Goal: Task Accomplishment & Management: Use online tool/utility

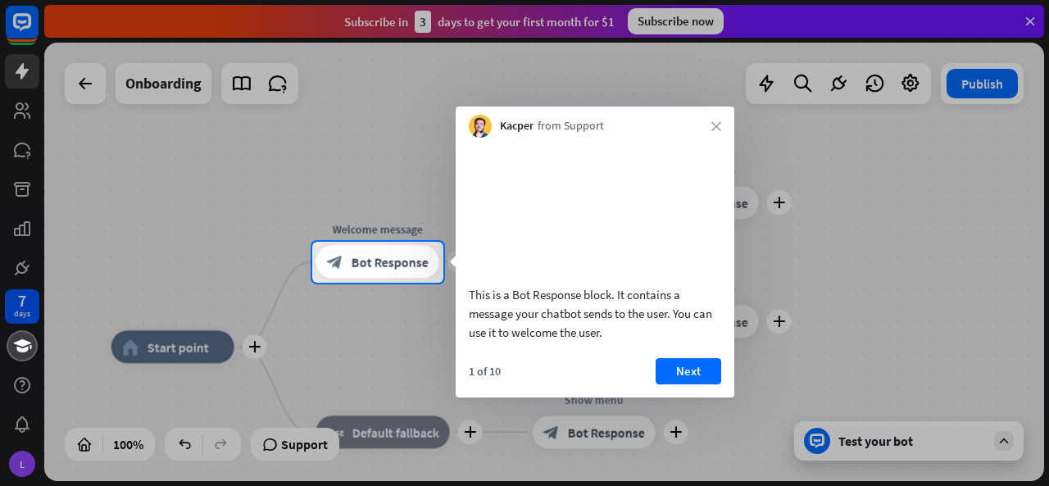
click at [685, 384] on button "Next" at bounding box center [688, 371] width 66 height 26
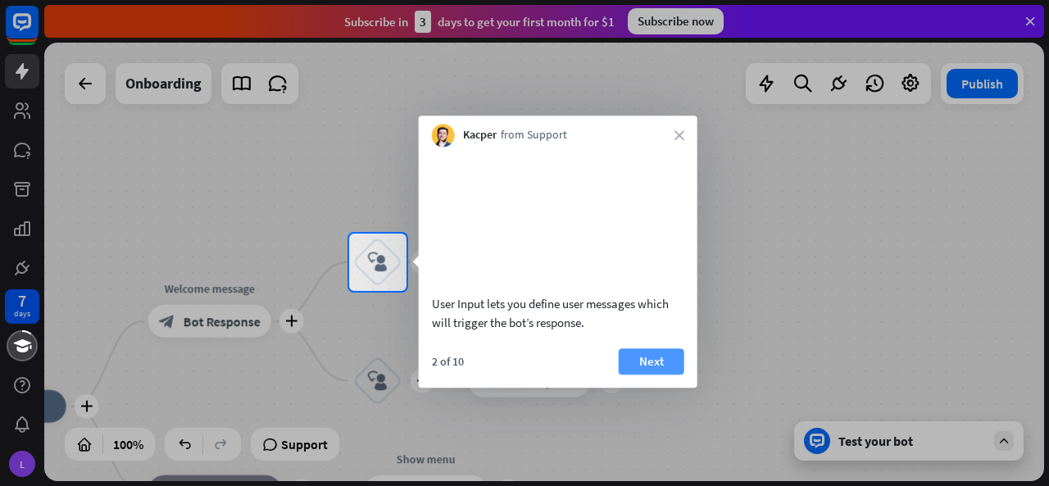
click at [641, 374] on button "Next" at bounding box center [652, 361] width 66 height 26
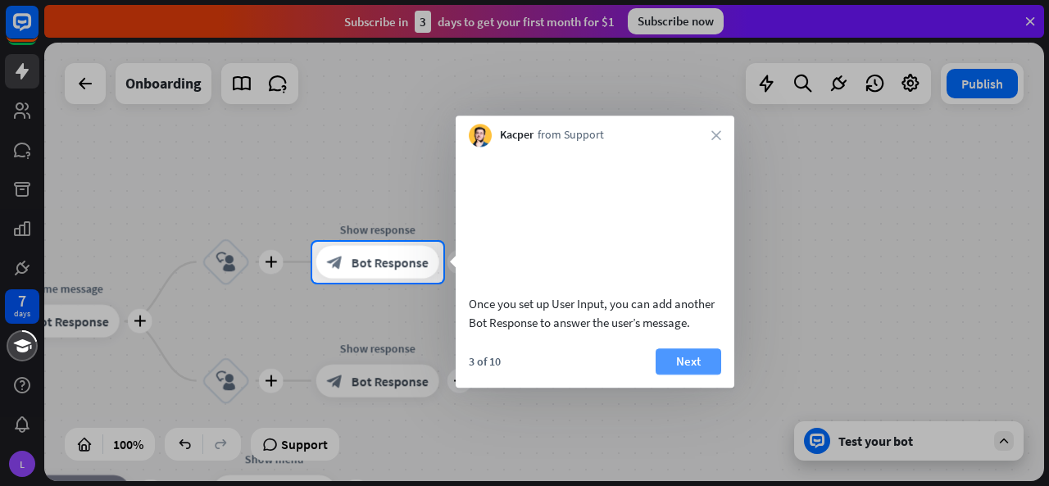
click at [695, 374] on button "Next" at bounding box center [688, 361] width 66 height 26
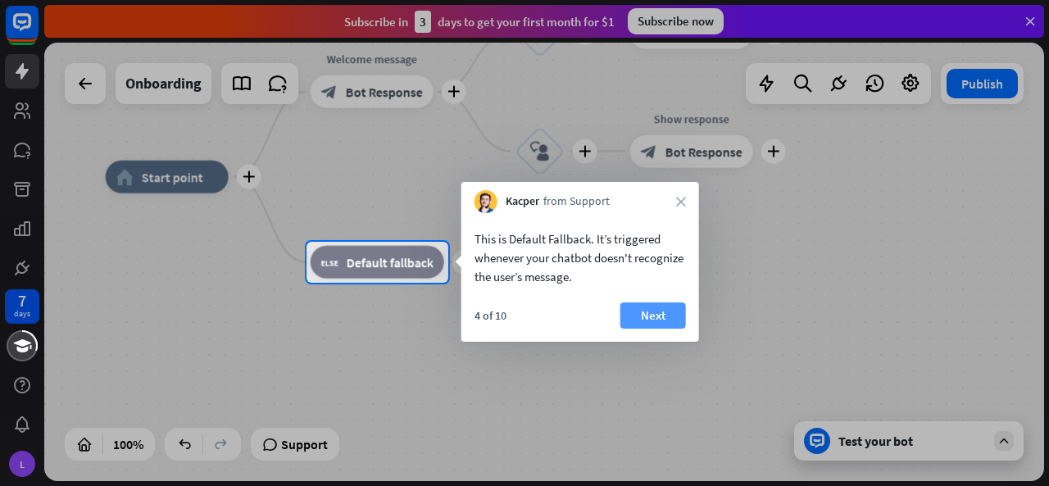
click at [644, 317] on button "Next" at bounding box center [653, 315] width 66 height 26
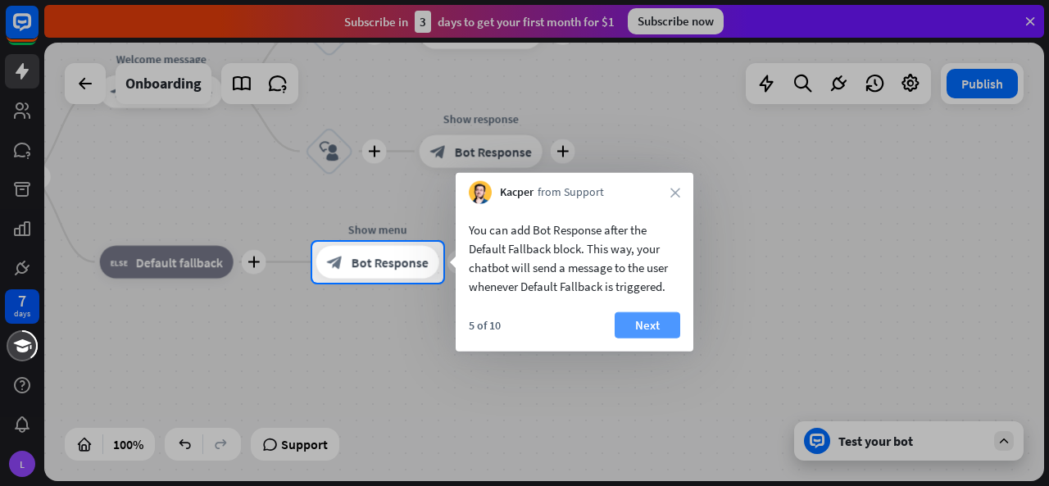
click at [661, 317] on button "Next" at bounding box center [647, 325] width 66 height 26
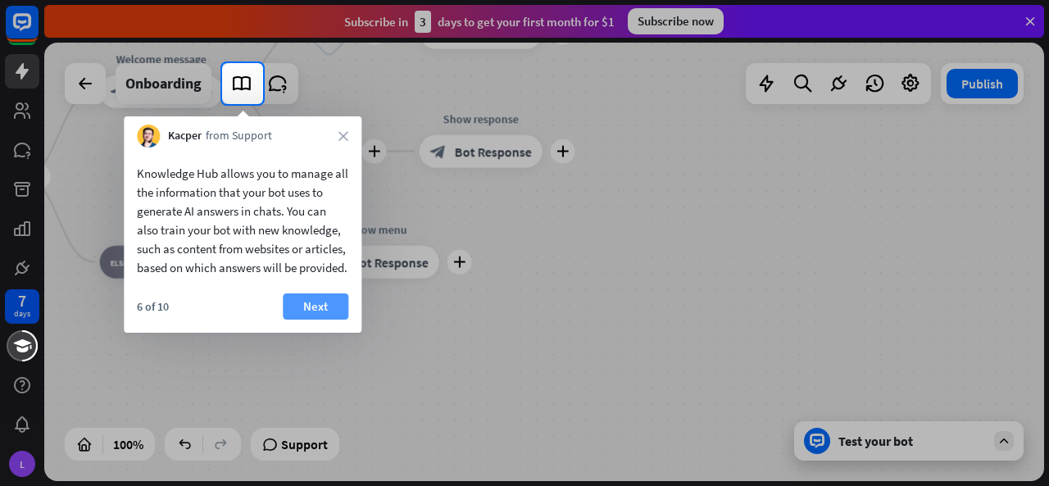
click at [296, 319] on button "Next" at bounding box center [316, 306] width 66 height 26
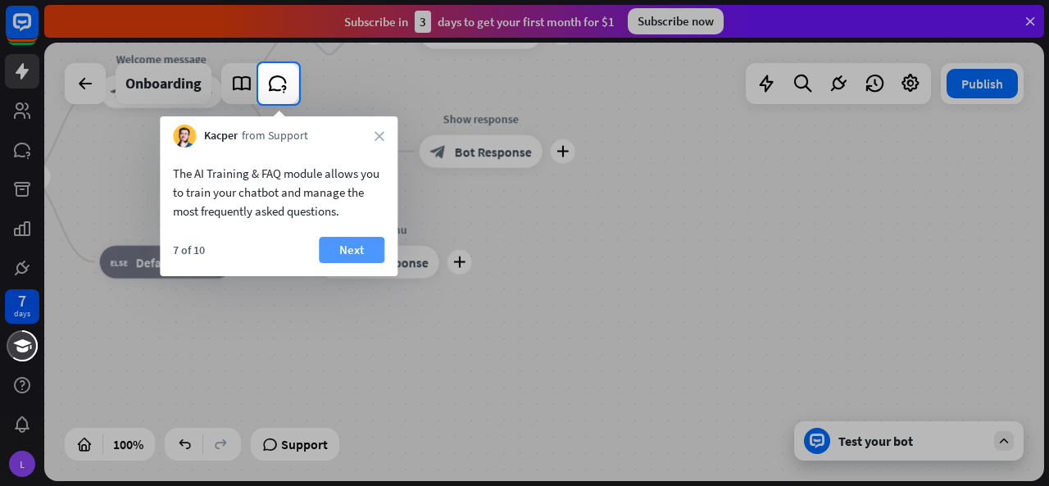
click at [355, 240] on button "Next" at bounding box center [352, 250] width 66 height 26
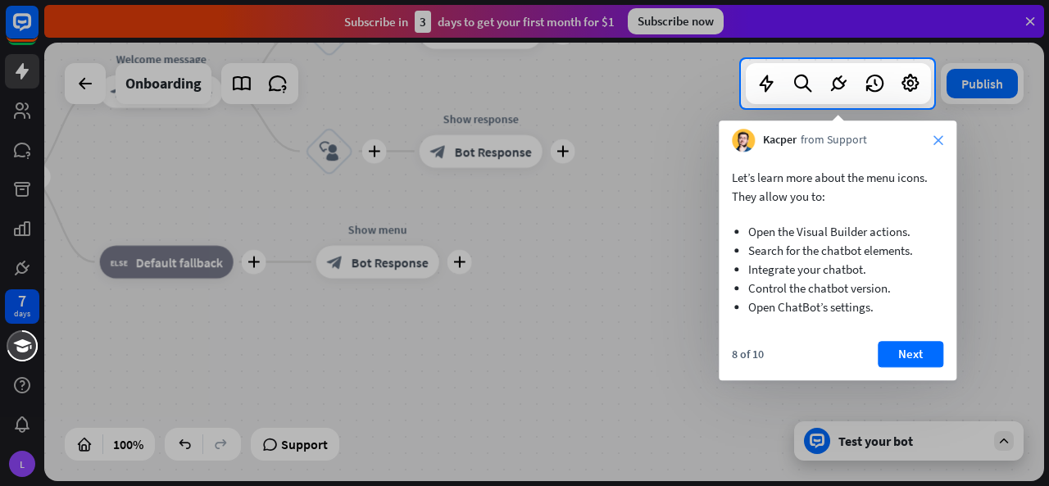
click at [942, 135] on icon "close" at bounding box center [938, 140] width 10 height 10
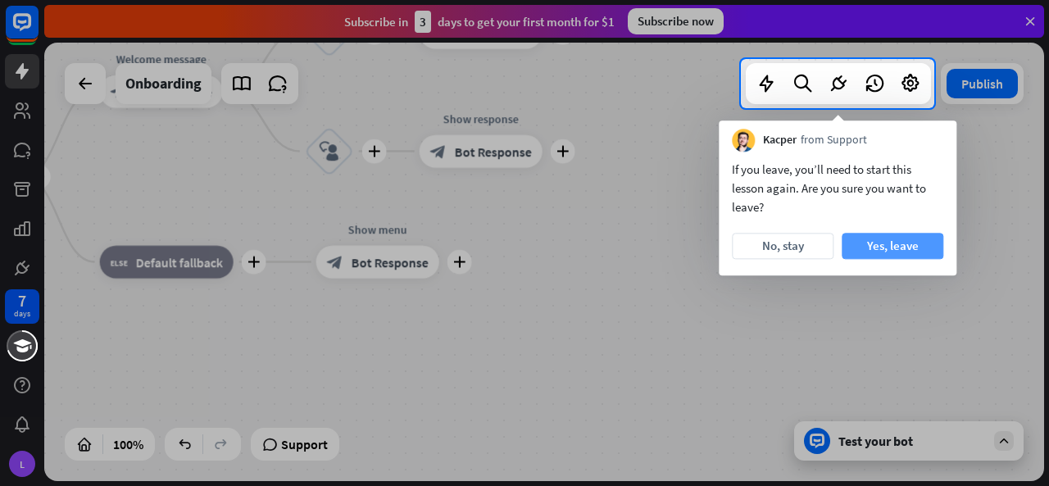
click at [879, 244] on button "Yes, leave" at bounding box center [892, 246] width 102 height 26
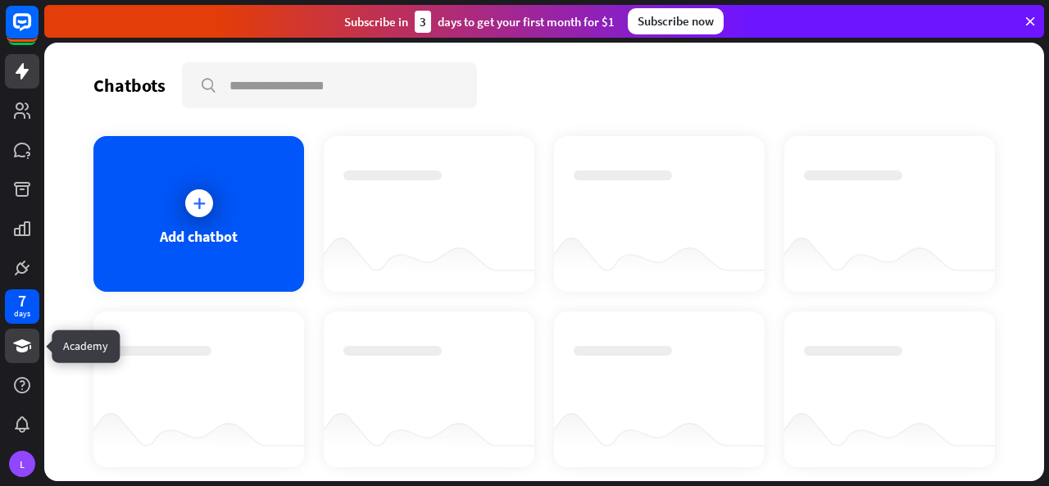
click at [32, 351] on link at bounding box center [22, 346] width 34 height 34
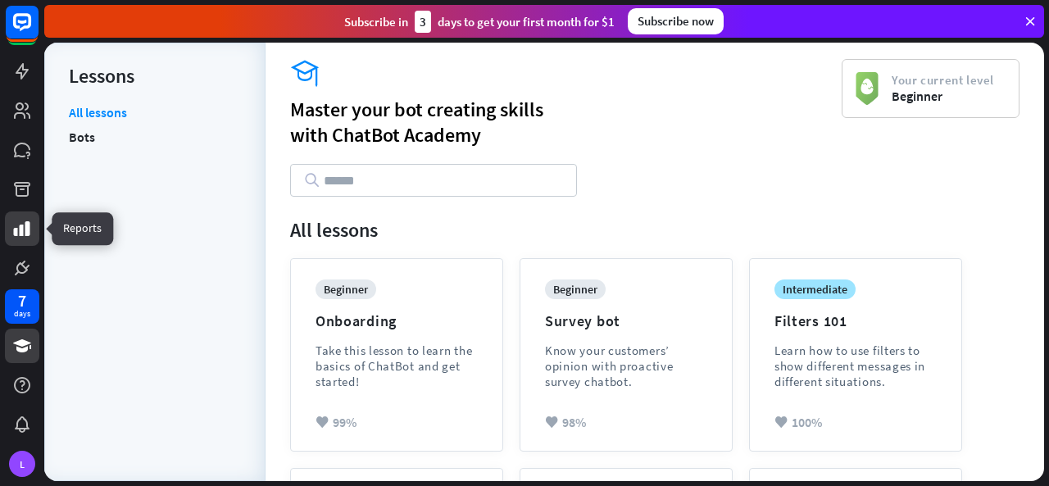
click at [12, 220] on icon at bounding box center [22, 229] width 20 height 20
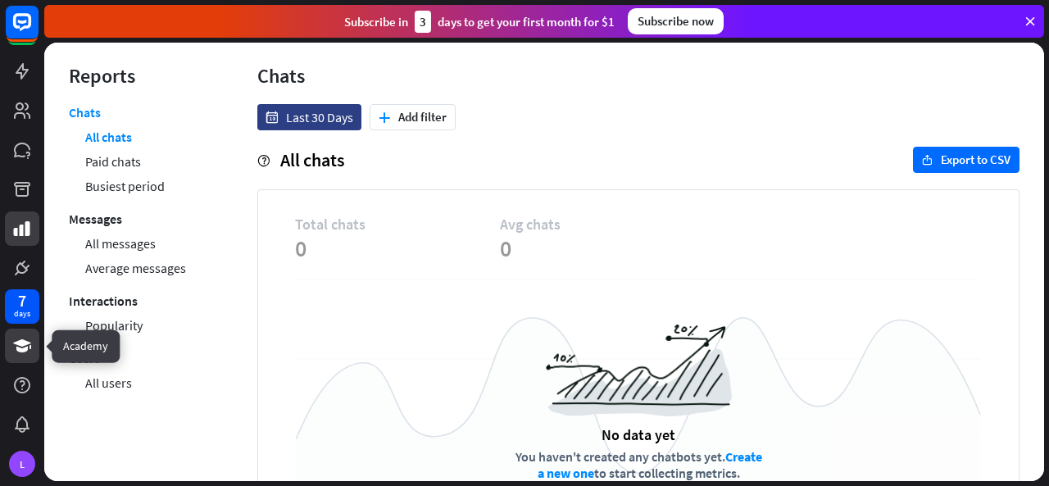
click at [23, 347] on icon at bounding box center [22, 346] width 20 height 20
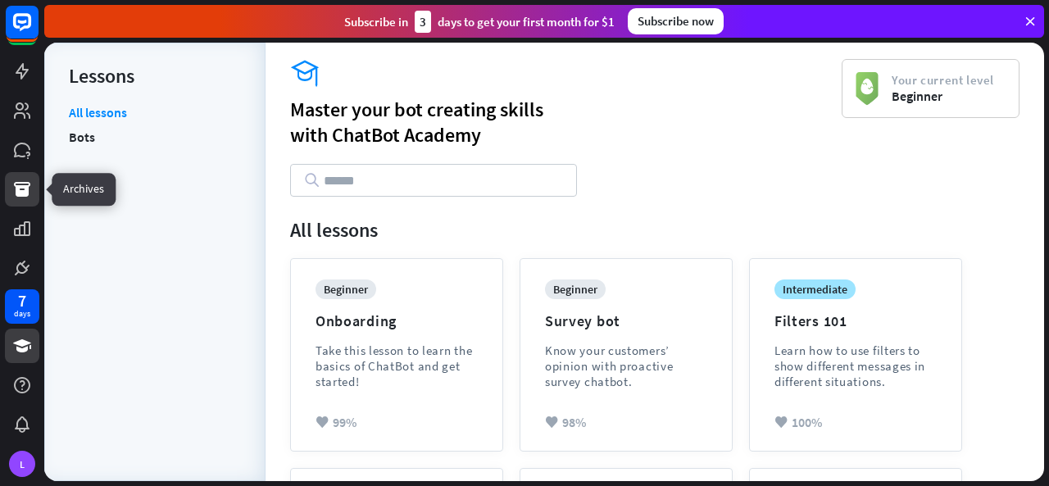
click at [23, 200] on link at bounding box center [22, 189] width 34 height 34
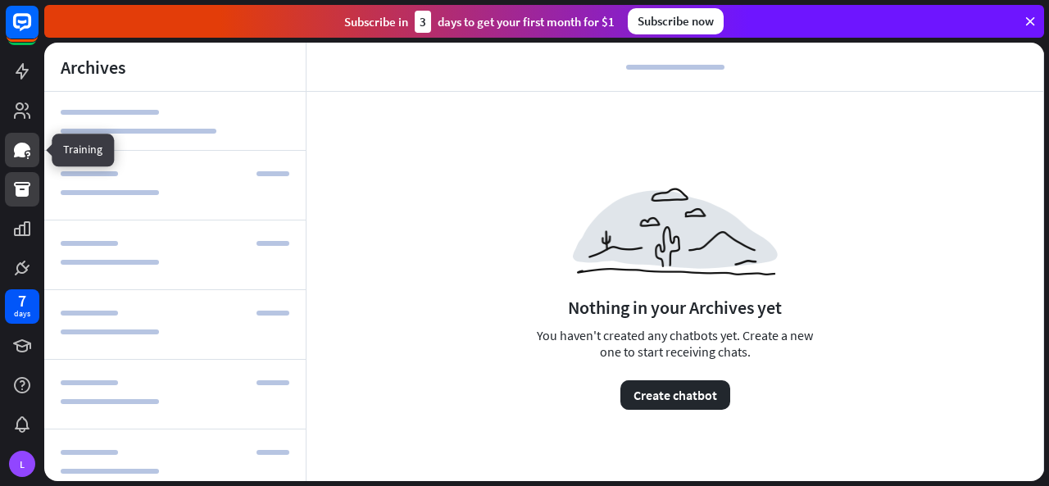
click at [25, 156] on icon at bounding box center [22, 150] width 20 height 20
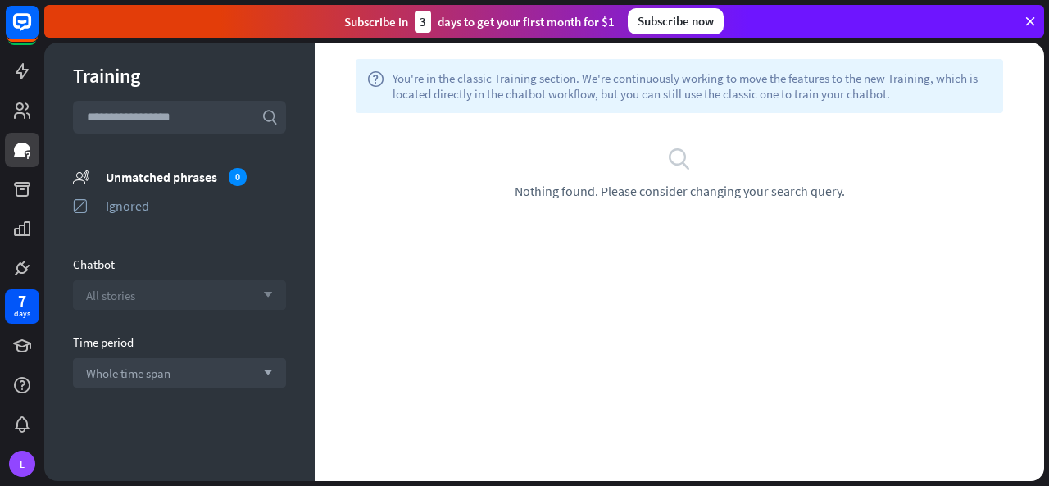
click at [100, 301] on span "All stories" at bounding box center [110, 296] width 49 height 16
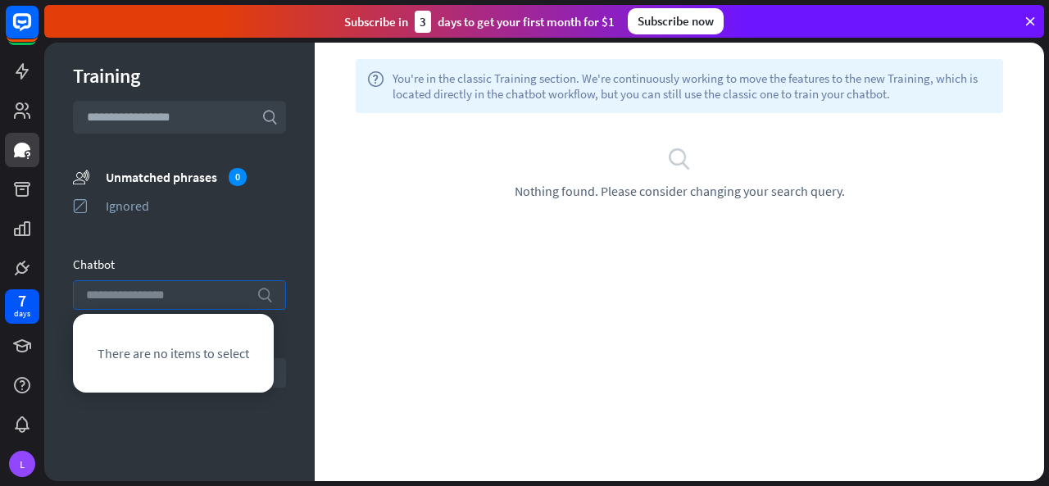
click at [100, 300] on input "search" at bounding box center [167, 295] width 162 height 28
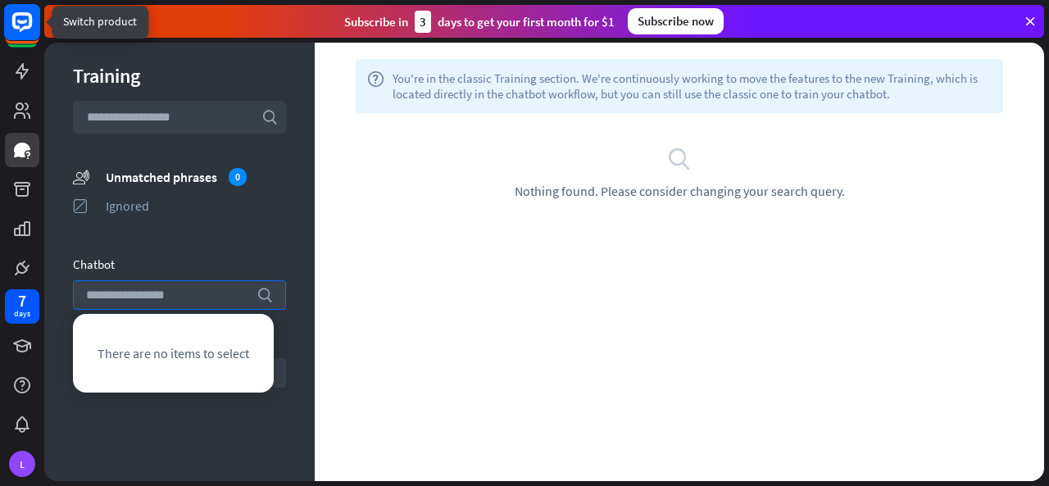
click at [16, 30] on rect at bounding box center [22, 22] width 36 height 36
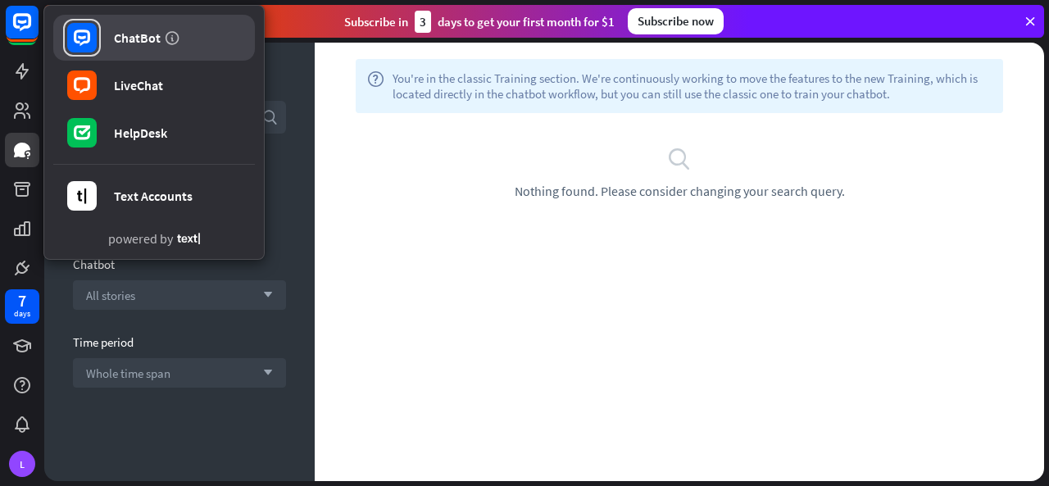
click at [137, 41] on div "ChatBot" at bounding box center [137, 37] width 47 height 16
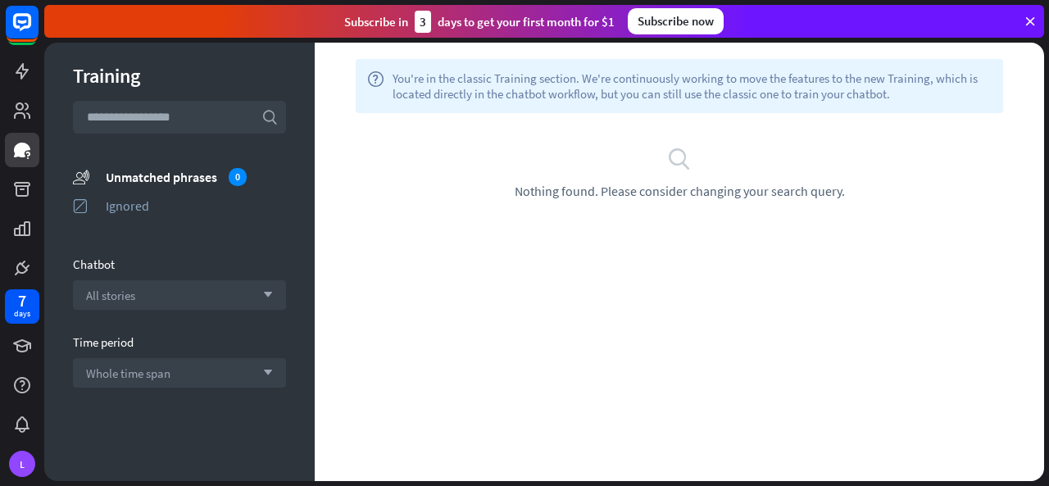
click at [0, 19] on div at bounding box center [22, 142] width 44 height 284
click at [11, 25] on rect at bounding box center [22, 22] width 36 height 36
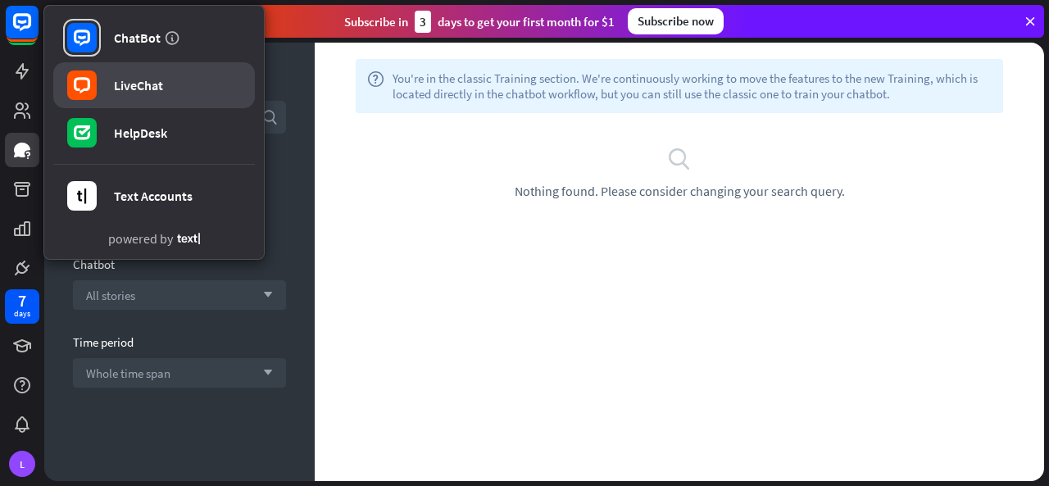
click at [100, 80] on div at bounding box center [82, 85] width 38 height 38
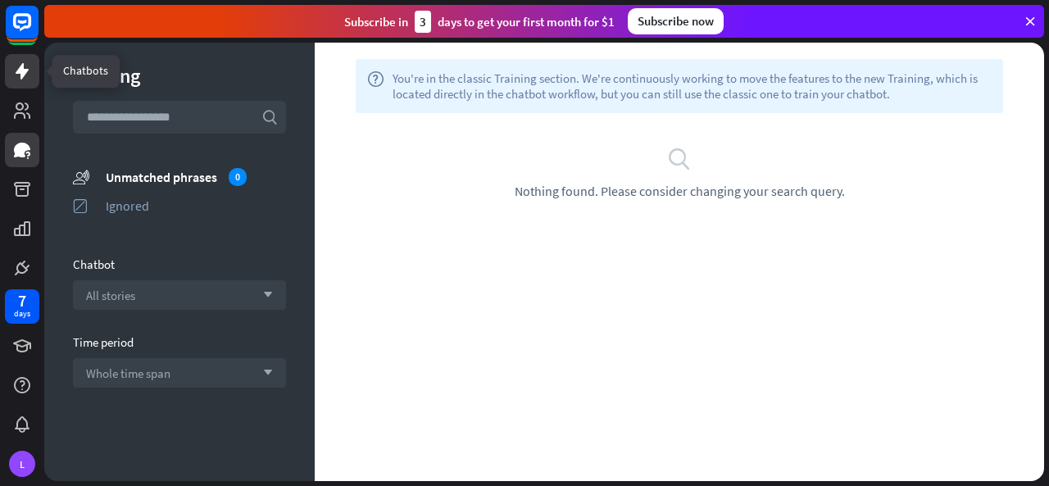
click at [18, 79] on icon at bounding box center [22, 71] width 20 height 20
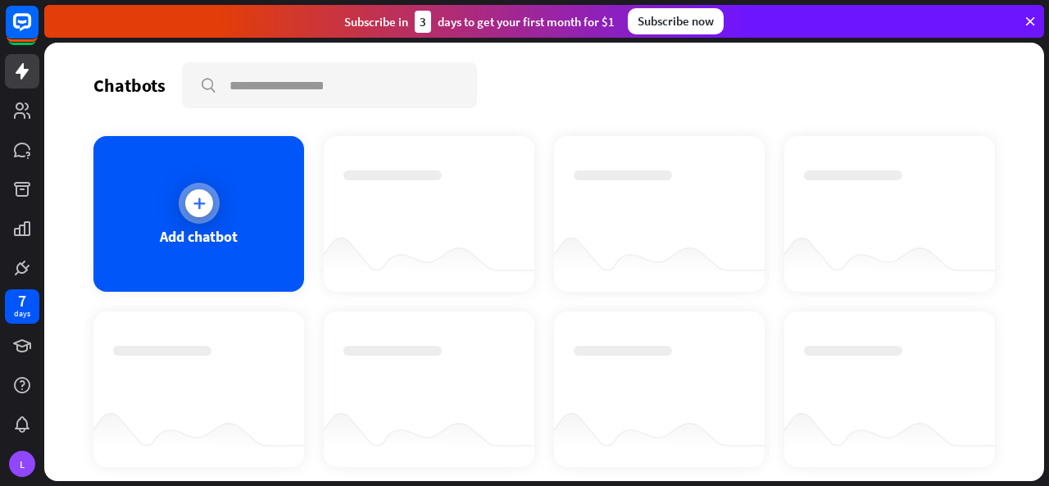
click at [187, 204] on div at bounding box center [199, 203] width 28 height 28
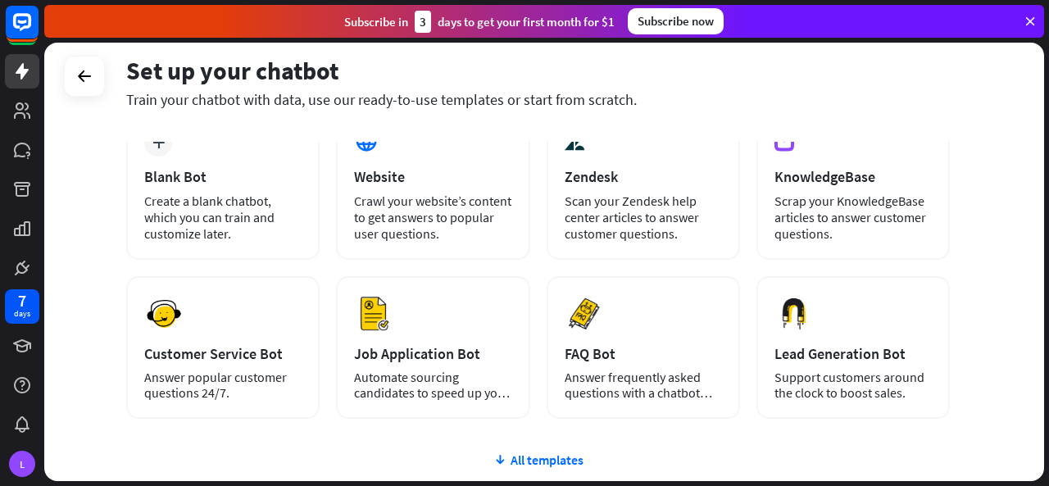
scroll to position [111, 0]
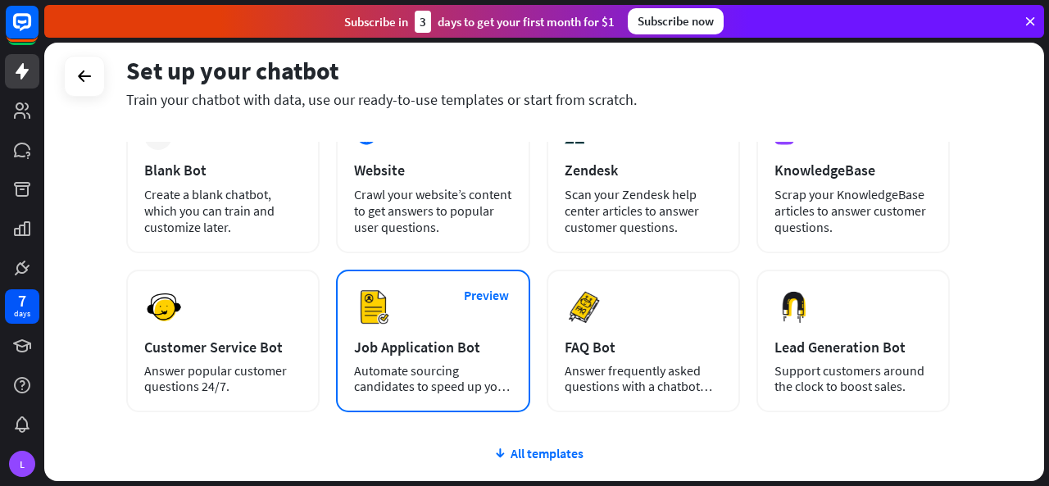
click at [400, 342] on div "Job Application Bot" at bounding box center [432, 347] width 157 height 19
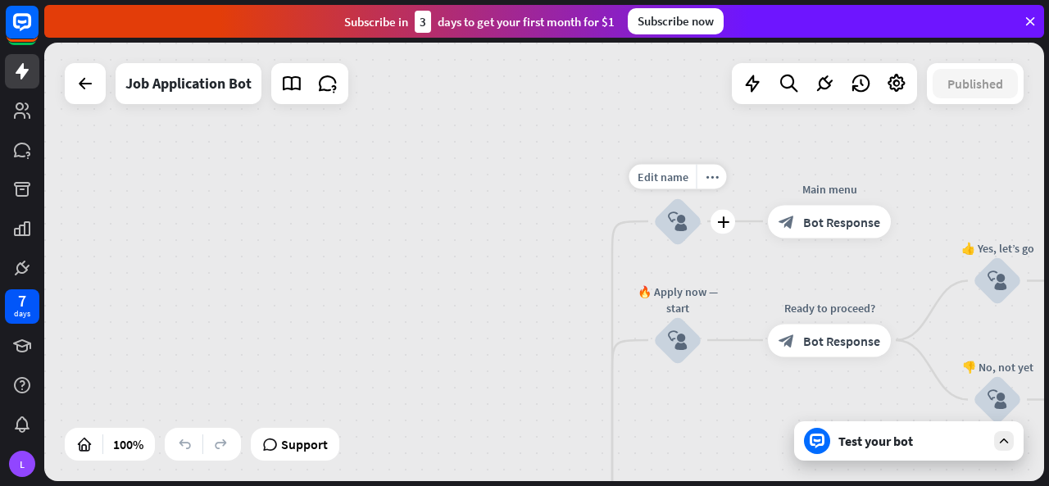
click at [653, 246] on div "Edit name more_horiz plus block_user_input" at bounding box center [677, 221] width 49 height 49
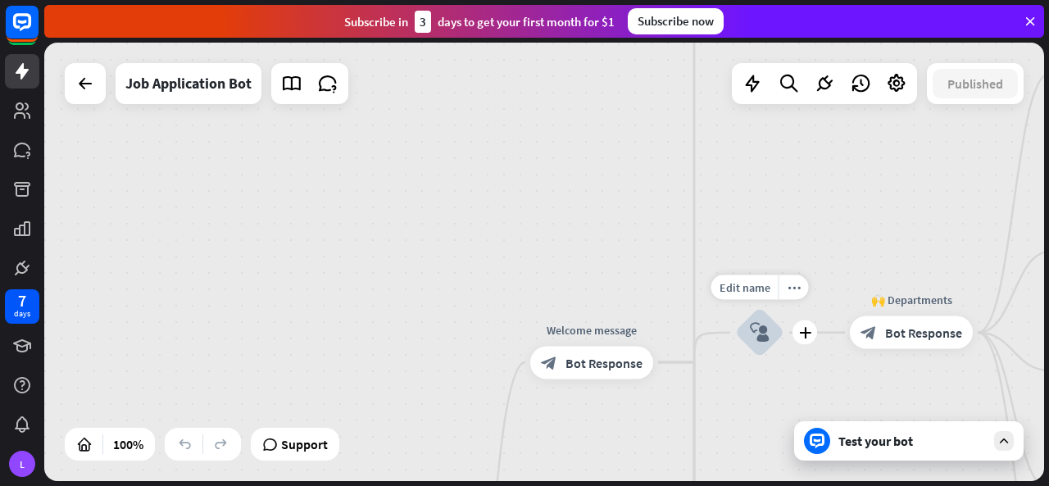
click at [751, 336] on icon "block_user_input" at bounding box center [760, 333] width 20 height 20
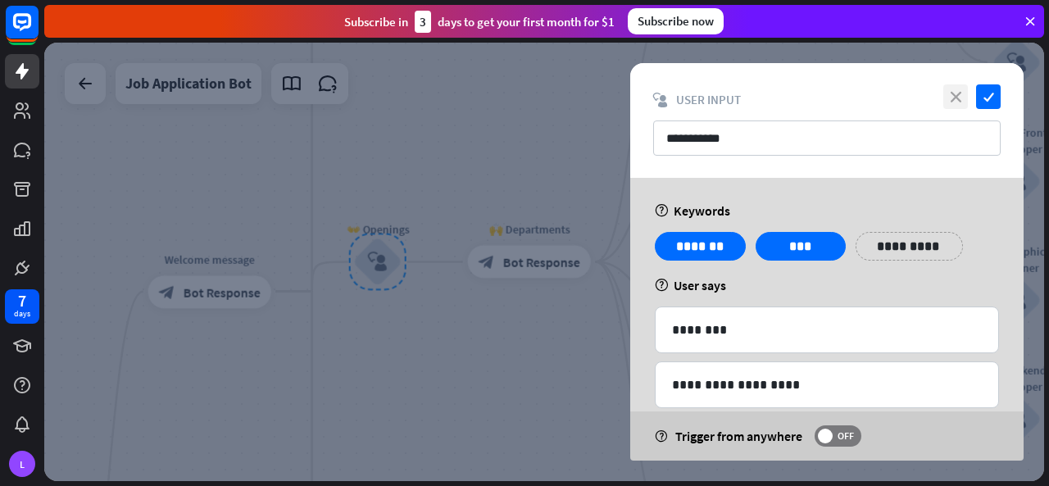
click at [949, 99] on icon "close" at bounding box center [955, 96] width 25 height 25
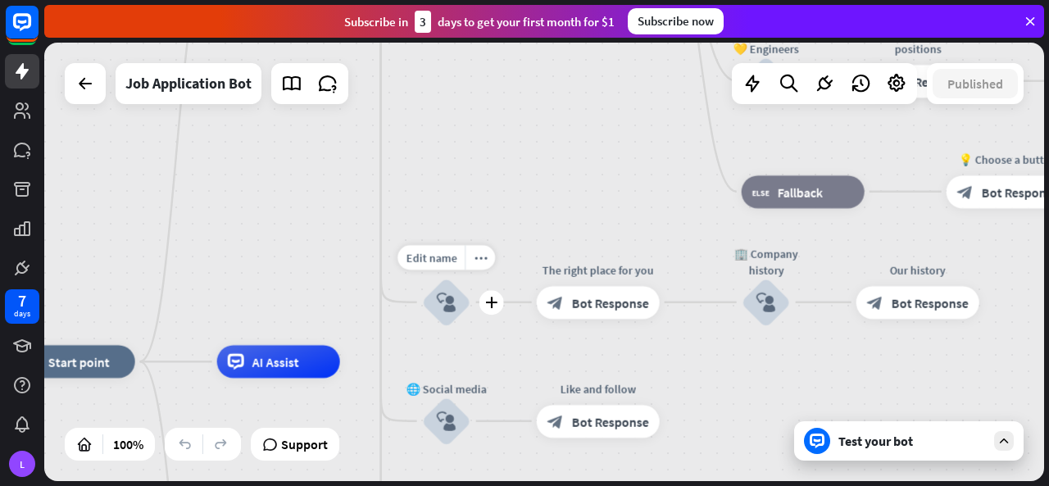
click at [455, 307] on icon "block_user_input" at bounding box center [447, 302] width 20 height 20
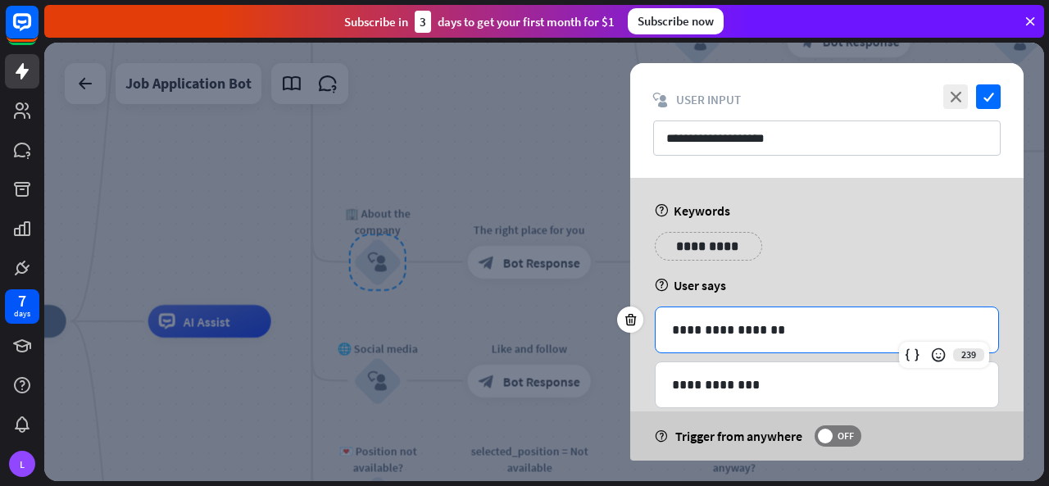
click at [706, 341] on div "**********" at bounding box center [826, 329] width 342 height 45
drag, startPoint x: 788, startPoint y: 328, endPoint x: 604, endPoint y: 315, distance: 184.7
click at [604, 315] on div "**********" at bounding box center [543, 262] width 999 height 438
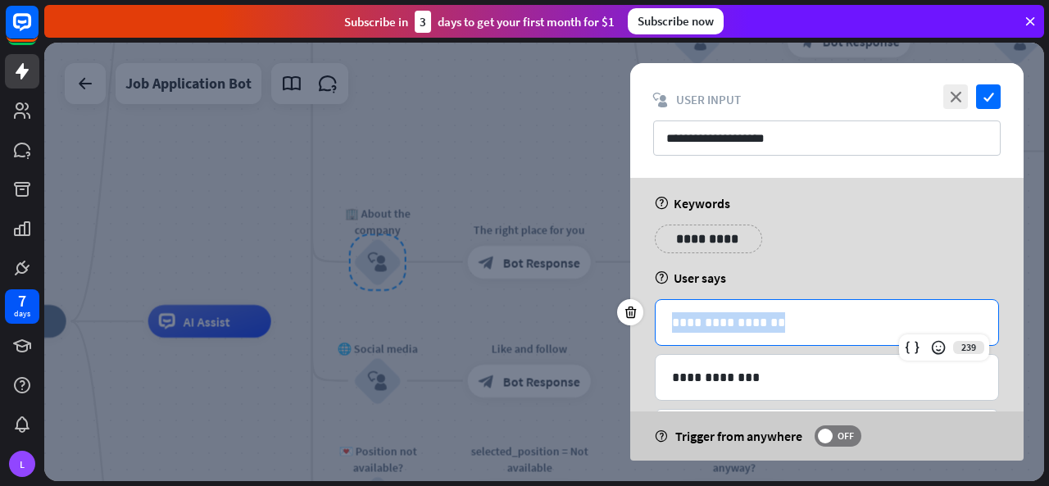
scroll to position [82, 0]
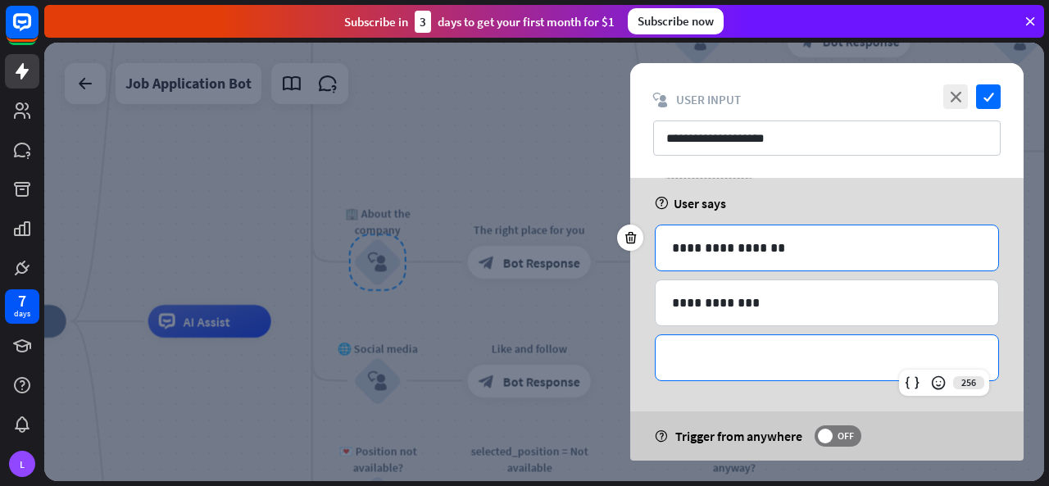
click at [850, 339] on div "**********" at bounding box center [826, 357] width 342 height 45
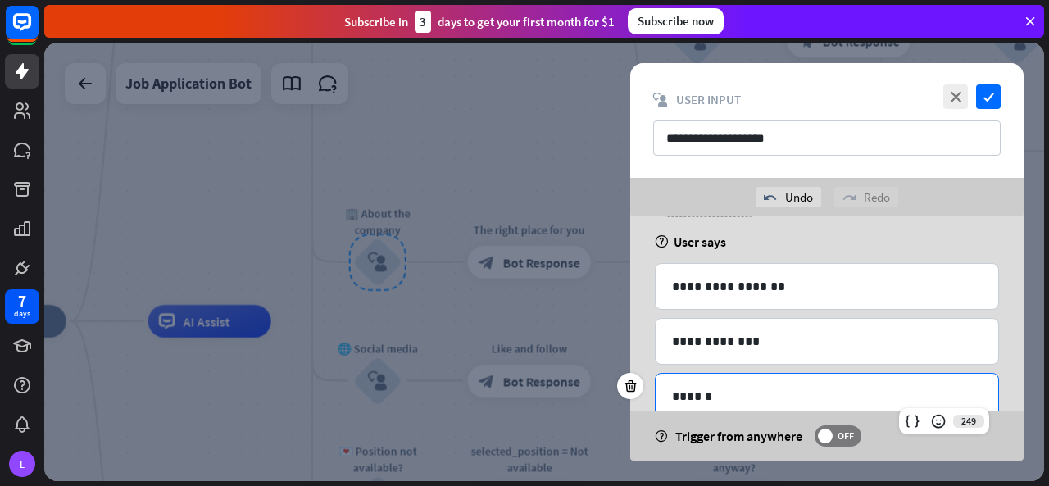
scroll to position [174, 0]
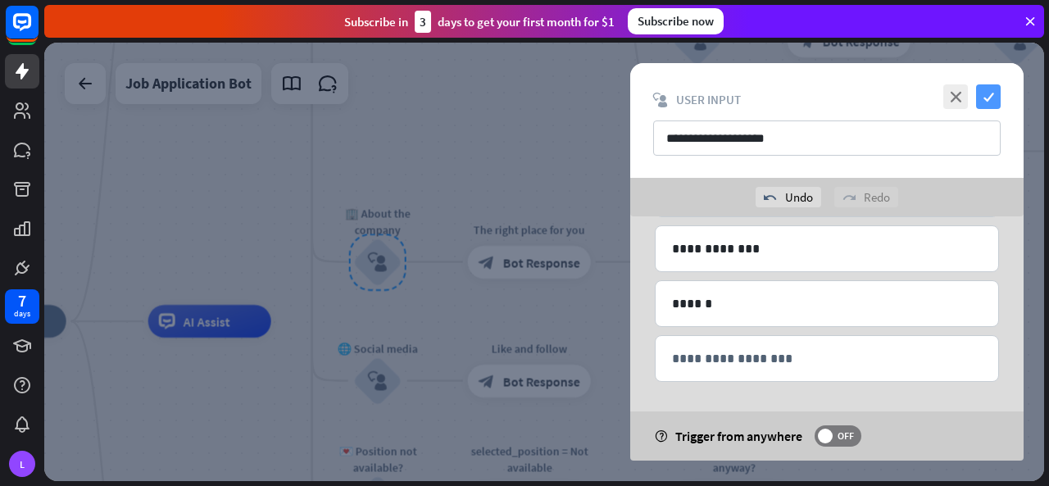
click at [992, 97] on icon "check" at bounding box center [988, 96] width 25 height 25
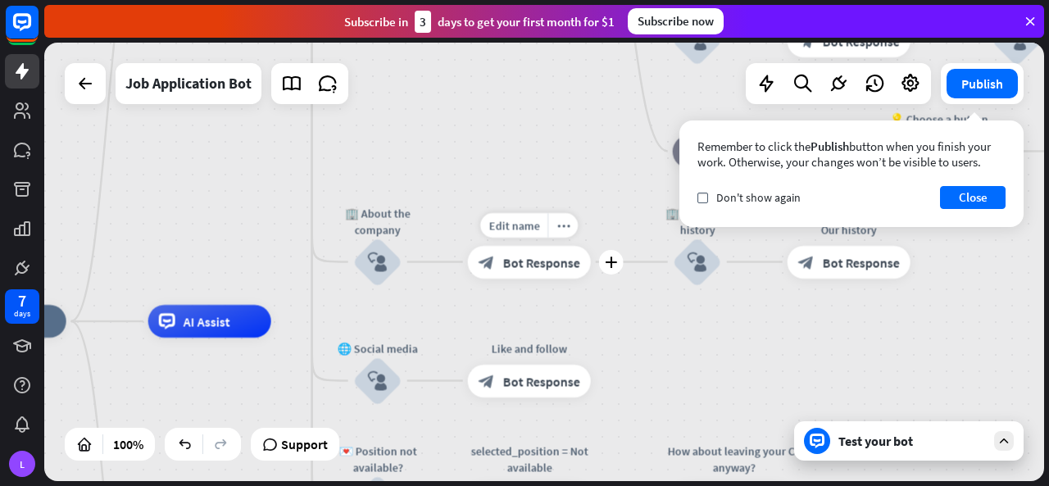
click at [508, 271] on div "block_bot_response Bot Response" at bounding box center [529, 262] width 123 height 33
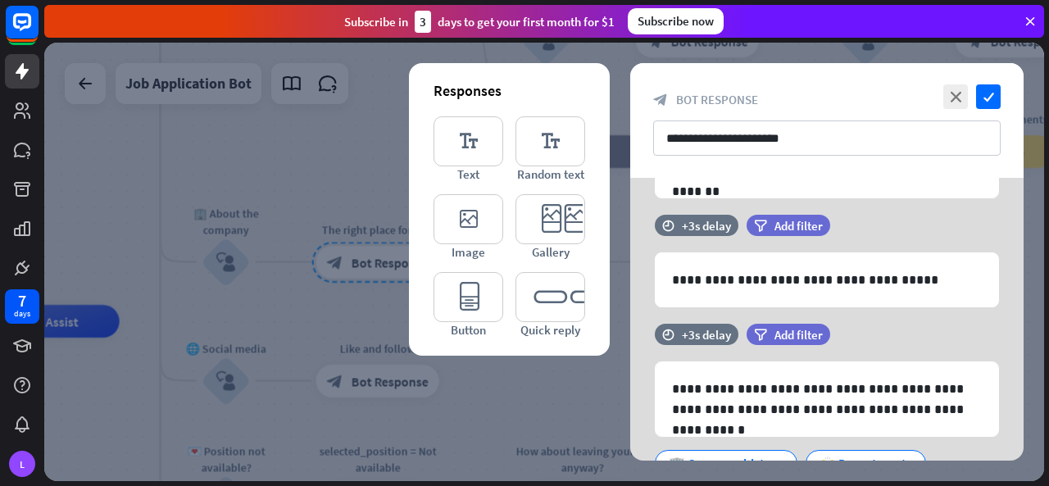
scroll to position [378, 0]
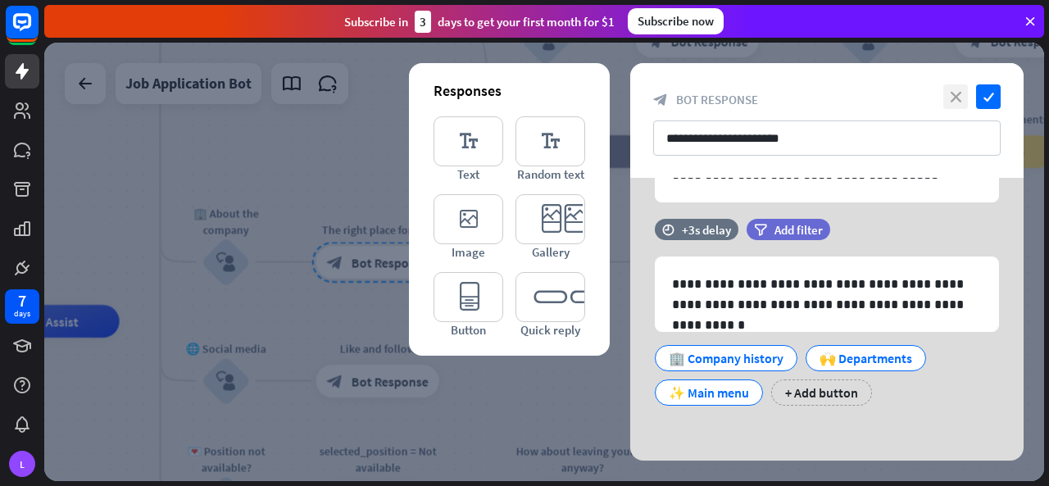
click at [954, 93] on icon "close" at bounding box center [955, 96] width 25 height 25
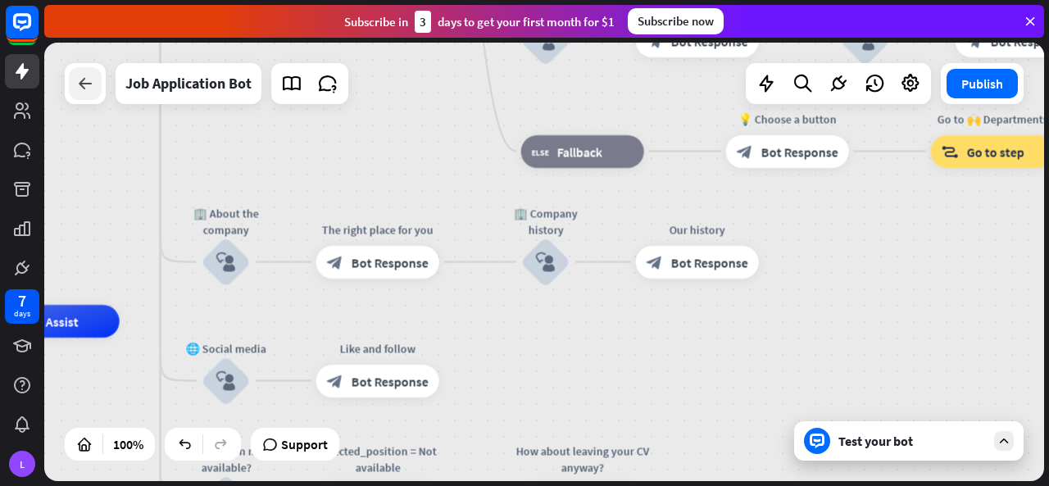
click at [87, 87] on icon at bounding box center [85, 84] width 20 height 20
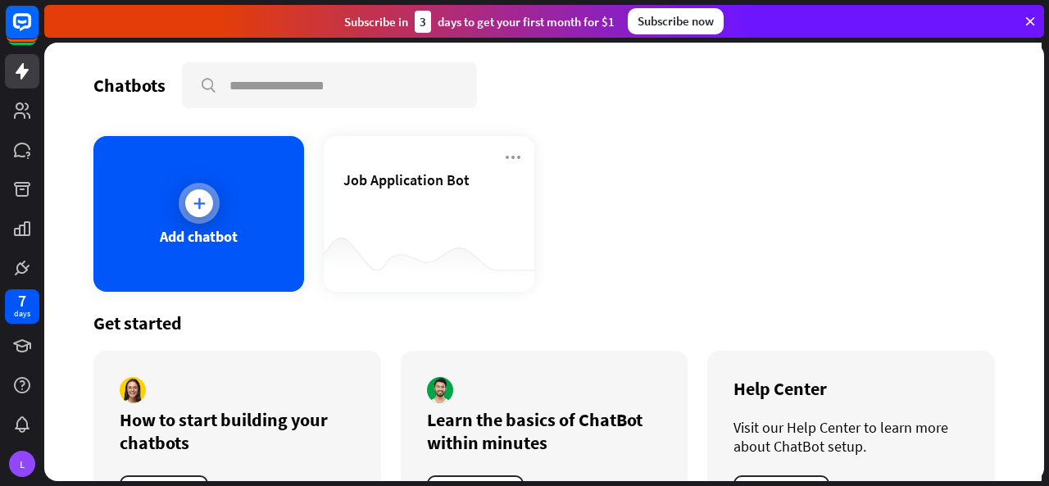
click at [209, 202] on div at bounding box center [199, 203] width 28 height 28
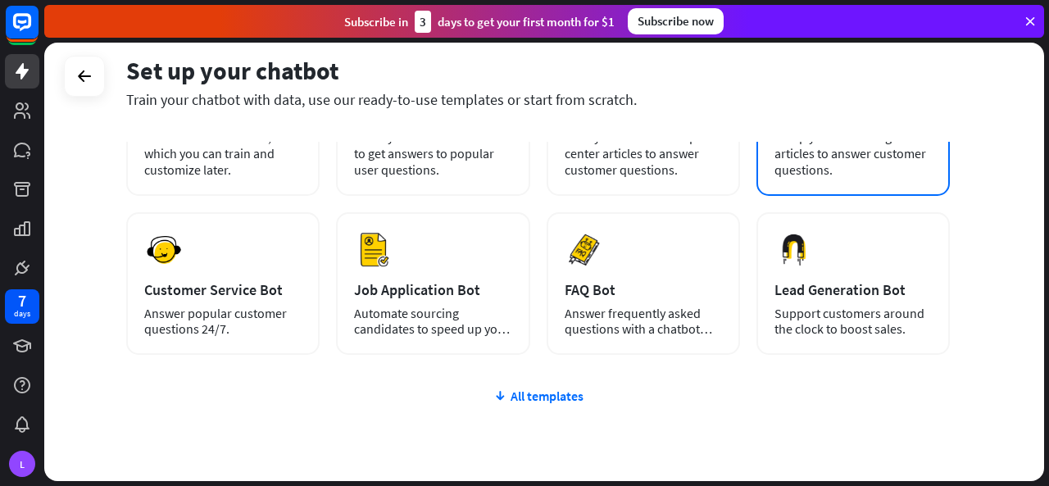
scroll to position [239, 0]
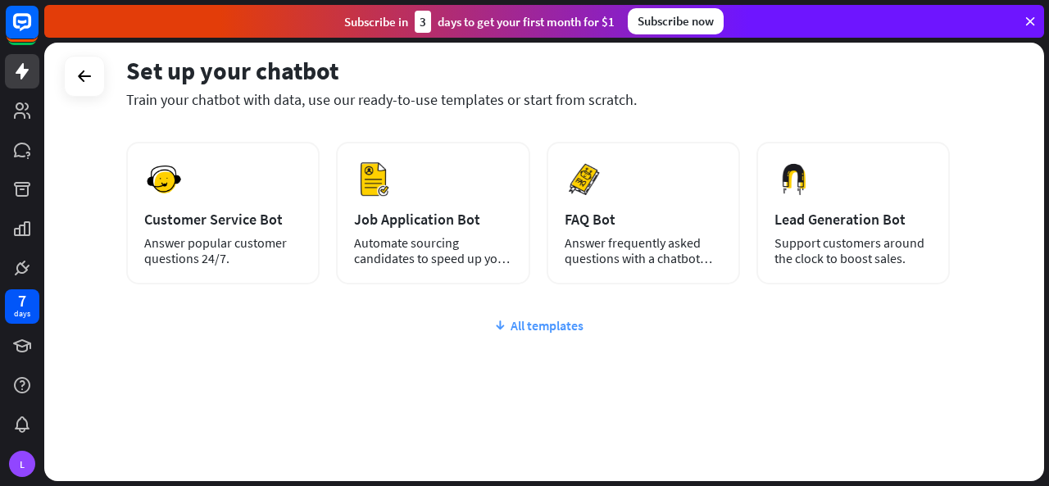
click at [555, 325] on div "All templates" at bounding box center [537, 325] width 823 height 16
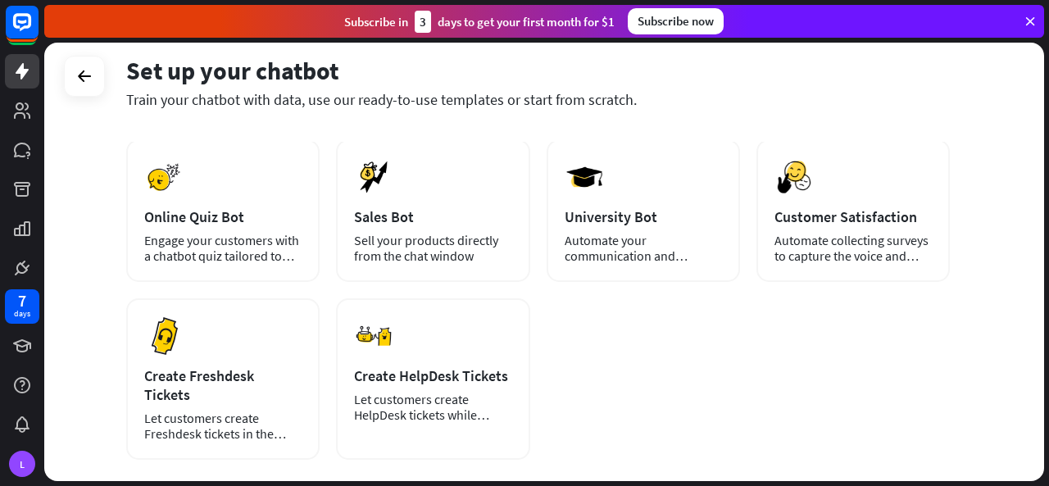
scroll to position [0, 0]
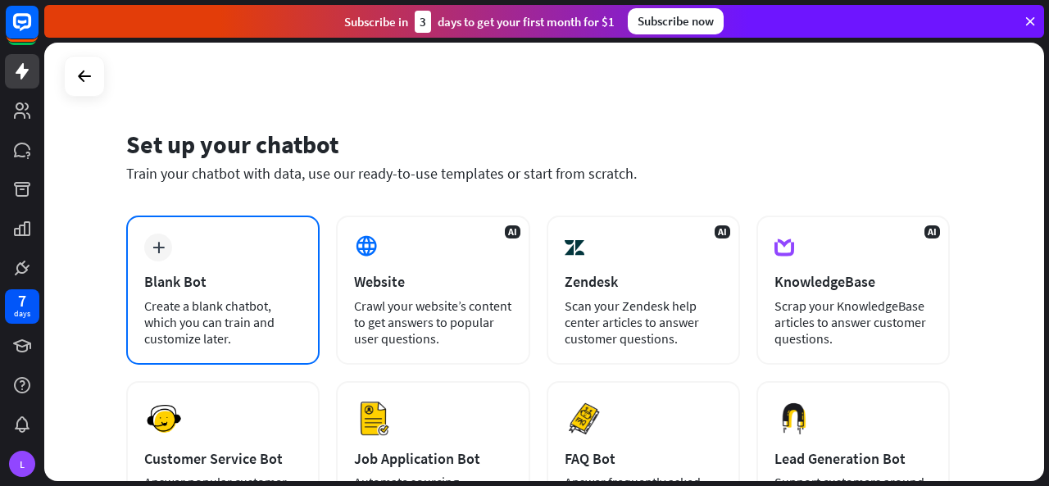
click at [176, 251] on div "plus Blank Bot Create a blank chatbot, which you can train and customize later." at bounding box center [222, 289] width 193 height 149
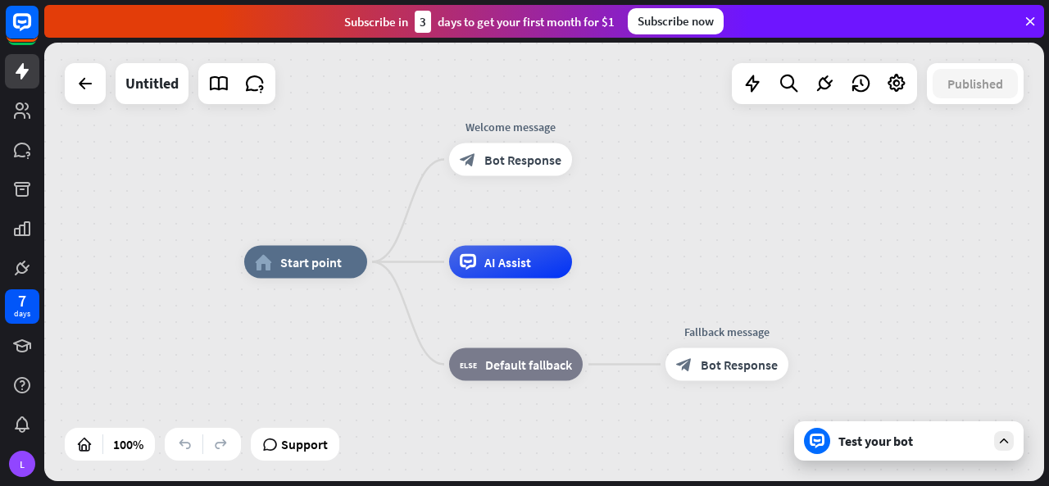
click at [905, 437] on div "Test your bot" at bounding box center [911, 441] width 147 height 16
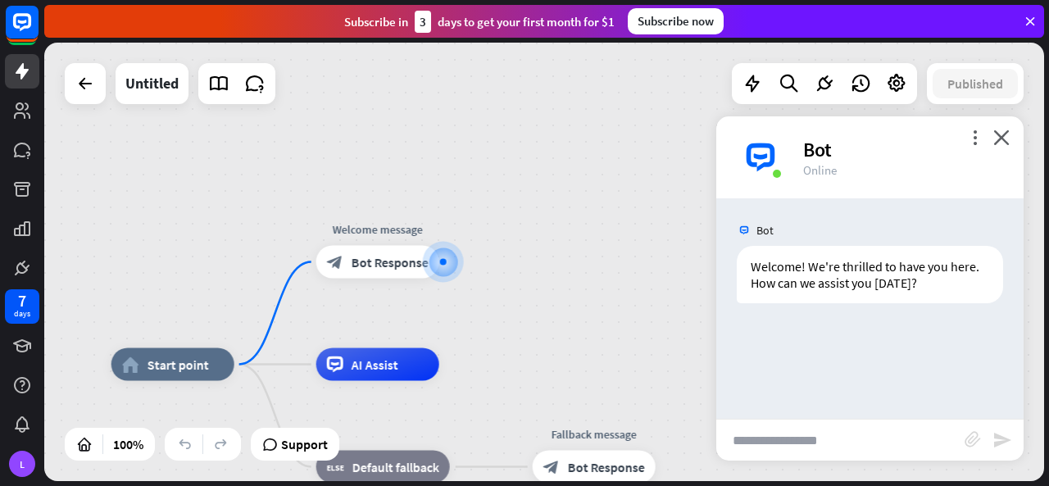
click at [792, 440] on input "text" at bounding box center [840, 439] width 248 height 41
type input "**********"
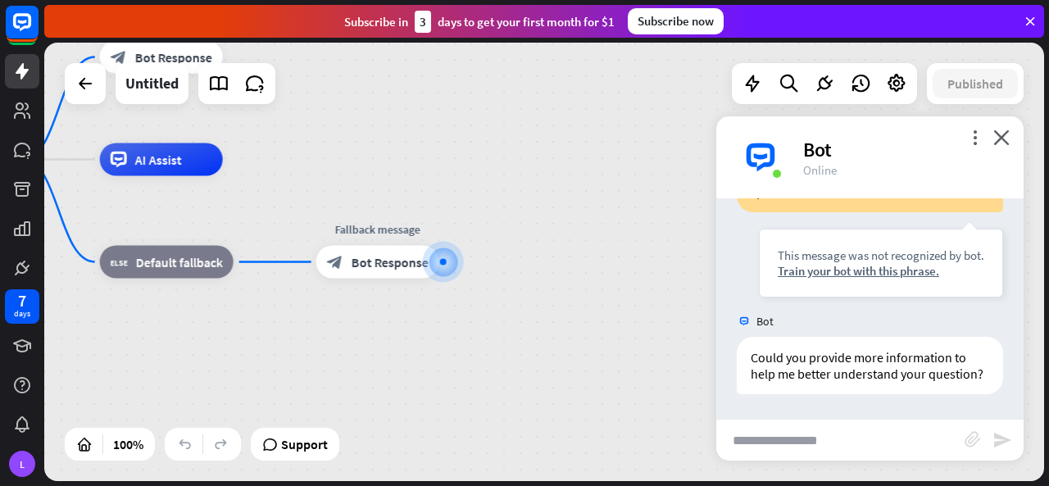
scroll to position [202, 0]
click at [778, 430] on input "text" at bounding box center [840, 439] width 248 height 41
type input "**********"
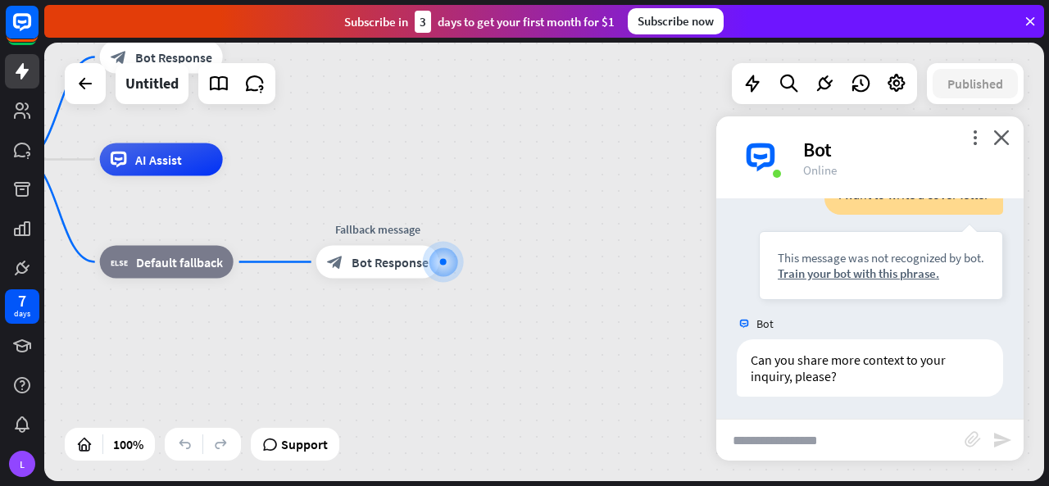
scroll to position [464, 0]
click at [995, 129] on icon "close" at bounding box center [1001, 137] width 16 height 16
